Goal: Task Accomplishment & Management: Manage account settings

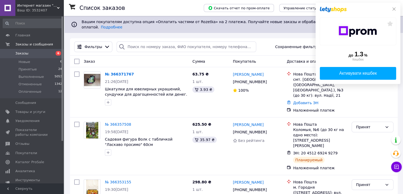
click at [394, 8] on icon at bounding box center [394, 9] width 4 height 4
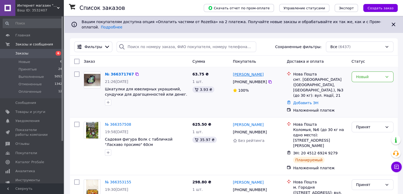
click at [244, 72] on link "[PERSON_NAME]" at bounding box center [248, 74] width 31 height 5
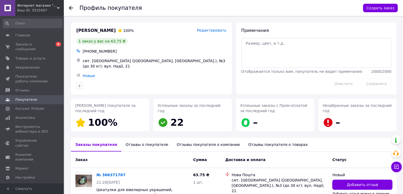
click at [137, 145] on div "Отзывы о покупателе" at bounding box center [146, 144] width 51 height 14
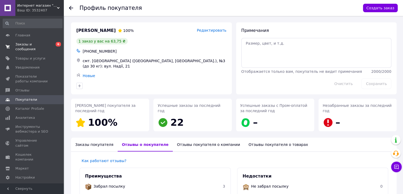
click at [24, 46] on span "Заказы и сообщения" at bounding box center [32, 47] width 34 height 10
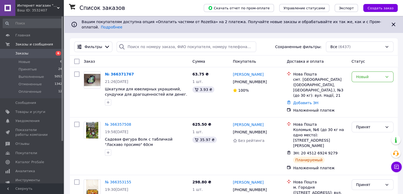
drag, startPoint x: 37, startPoint y: 54, endPoint x: 50, endPoint y: 13, distance: 42.9
click at [37, 54] on span "Заказы" at bounding box center [32, 53] width 34 height 5
